Goal: Communication & Community: Answer question/provide support

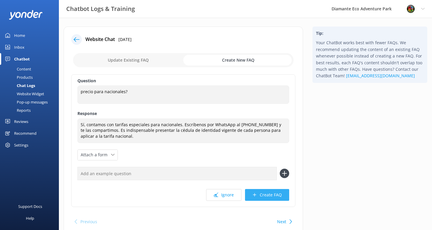
type textarea "Sí, contamos con tarifas especiales para nacionales. Escríbenos por WhatsApp al…"
click at [265, 194] on button "Create FAQ" at bounding box center [267, 195] width 44 height 12
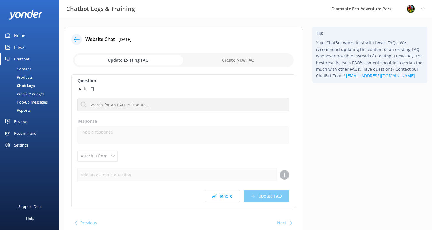
click at [16, 46] on div "Inbox" at bounding box center [19, 47] width 10 height 12
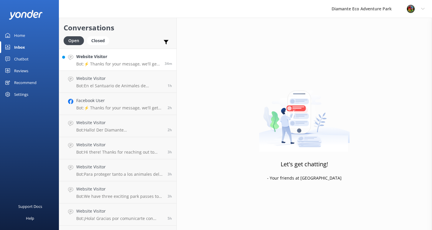
click at [120, 64] on p "Bot: ⚡ Thanks for your message, we'll get back to you as soon as we can. You're…" at bounding box center [118, 63] width 84 height 5
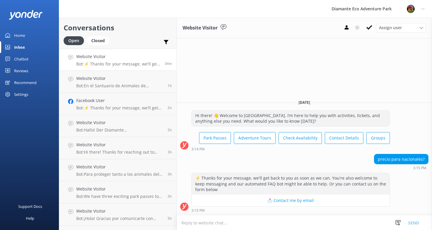
click at [197, 224] on textarea at bounding box center [304, 222] width 255 height 14
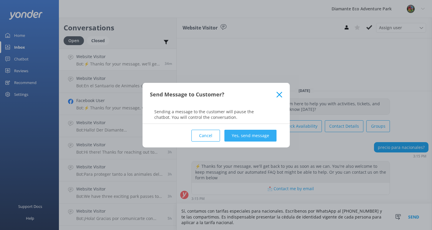
type textarea "Sí, contamos con tarifas especiales para nacionales. Escríbenos por WhatsApp al…"
click at [249, 135] on button "Yes, send message" at bounding box center [250, 135] width 52 height 12
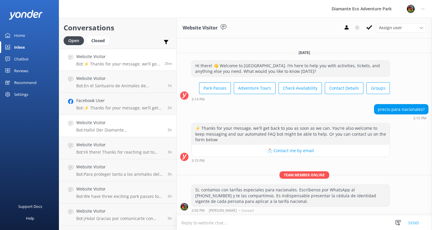
scroll to position [18, 0]
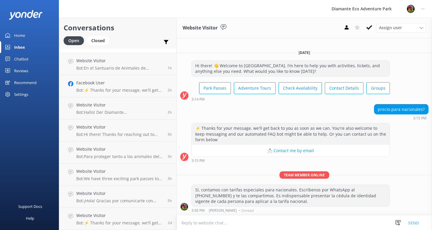
click at [22, 34] on div "Home" at bounding box center [19, 35] width 11 height 12
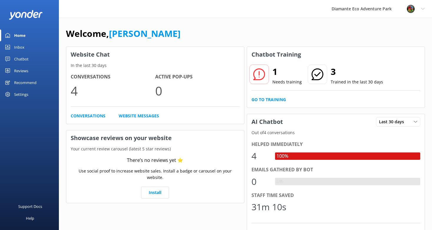
click at [272, 96] on div "1 Needs training 3 Trained in the last 30 days Go to Training" at bounding box center [336, 84] width 178 height 45
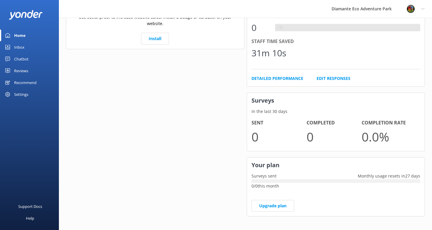
scroll to position [158, 0]
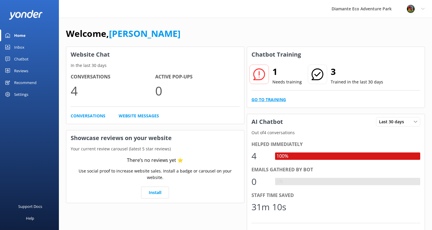
click at [262, 102] on link "Go to Training" at bounding box center [268, 99] width 34 height 6
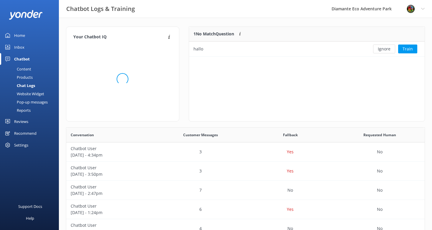
scroll to position [30, 235]
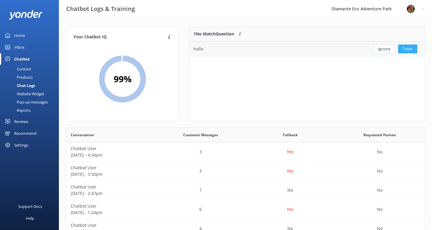
click at [410, 48] on button "Train" at bounding box center [407, 48] width 19 height 9
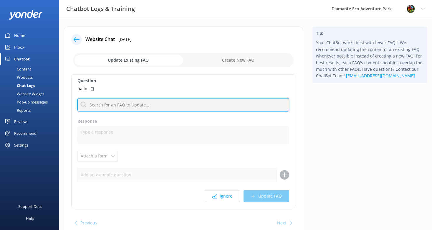
click at [95, 107] on input "text" at bounding box center [183, 104] width 212 height 13
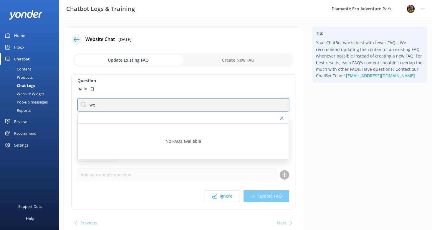
type input "w"
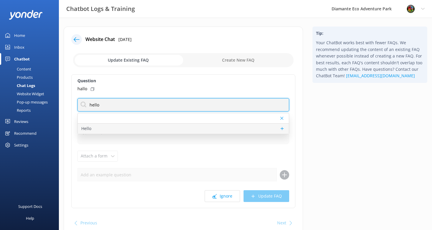
type input "hello"
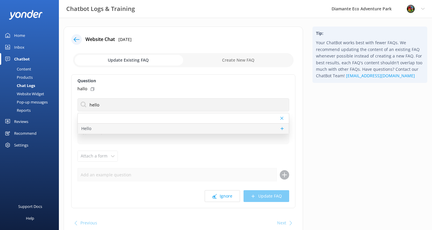
drag, startPoint x: 96, startPoint y: 128, endPoint x: 100, endPoint y: 127, distance: 4.5
click at [100, 127] on div "Hello" at bounding box center [183, 128] width 211 height 10
type textarea "Hi there! 👋 Thanks for reaching out to [GEOGRAPHIC_DATA]. How’s your day going …"
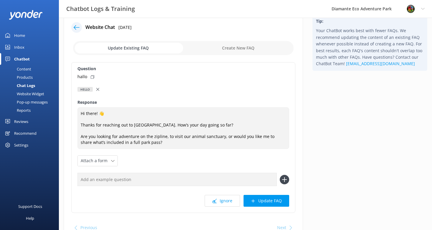
scroll to position [12, 0]
click at [262, 199] on button "Update FAQ" at bounding box center [266, 200] width 46 height 12
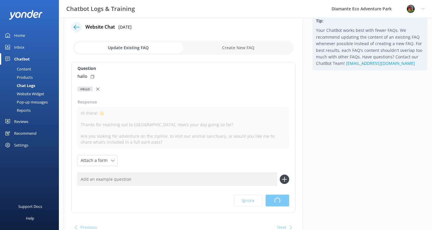
scroll to position [0, 0]
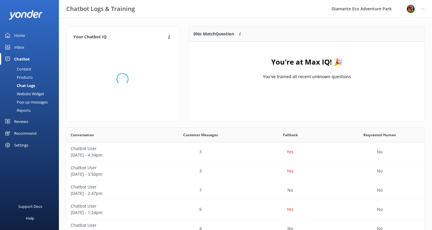
scroll to position [74, 235]
click at [28, 69] on div "Content" at bounding box center [18, 69] width 28 height 8
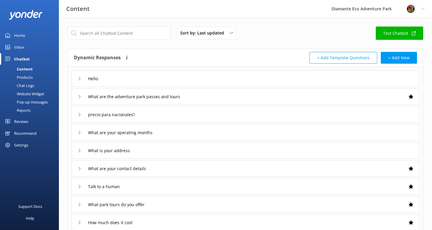
click at [80, 113] on icon at bounding box center [80, 115] width 4 height 4
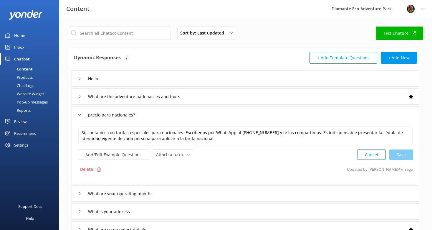
click at [80, 113] on icon at bounding box center [80, 115] width 4 height 4
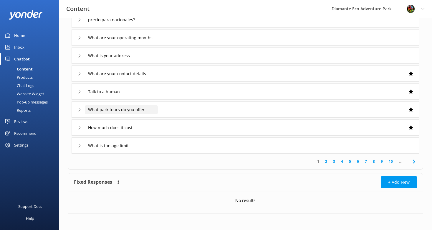
scroll to position [96, 0]
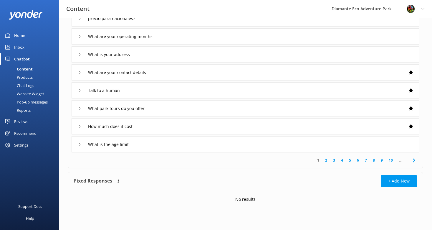
click at [326, 159] on link "2" at bounding box center [326, 160] width 8 height 6
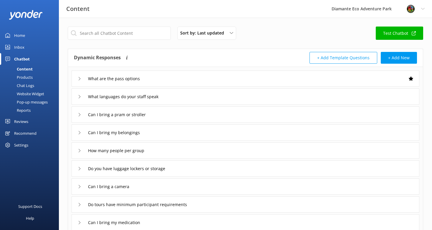
scroll to position [14, 0]
